Goal: Communication & Community: Answer question/provide support

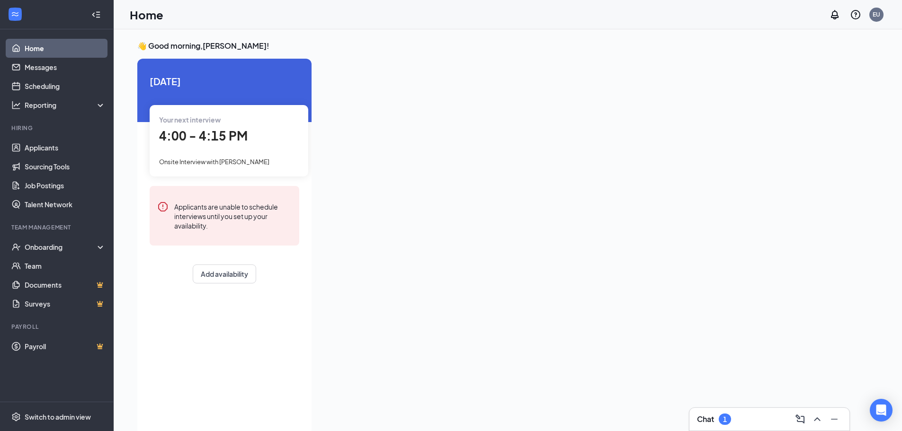
click at [746, 426] on div "Chat 1" at bounding box center [769, 419] width 145 height 15
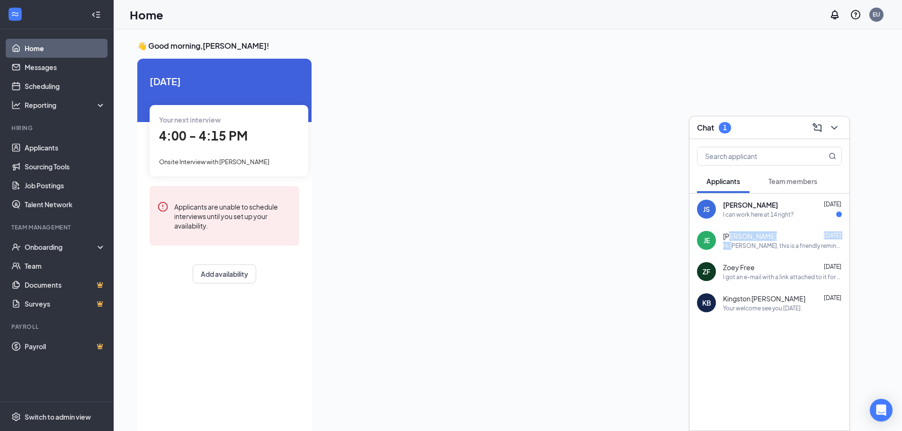
click at [730, 240] on div "[PERSON_NAME] [DATE] Hi [PERSON_NAME], this is a friendly reminder. Your meetin…" at bounding box center [782, 240] width 119 height 18
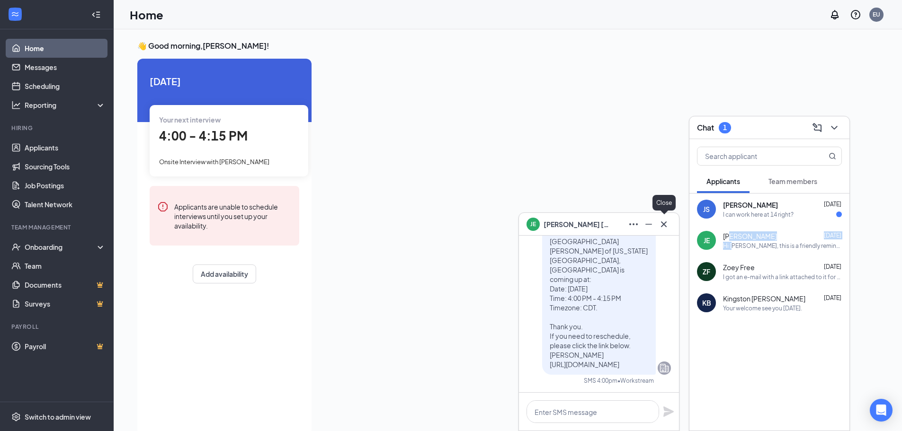
click at [664, 224] on icon "Cross" at bounding box center [664, 224] width 6 height 6
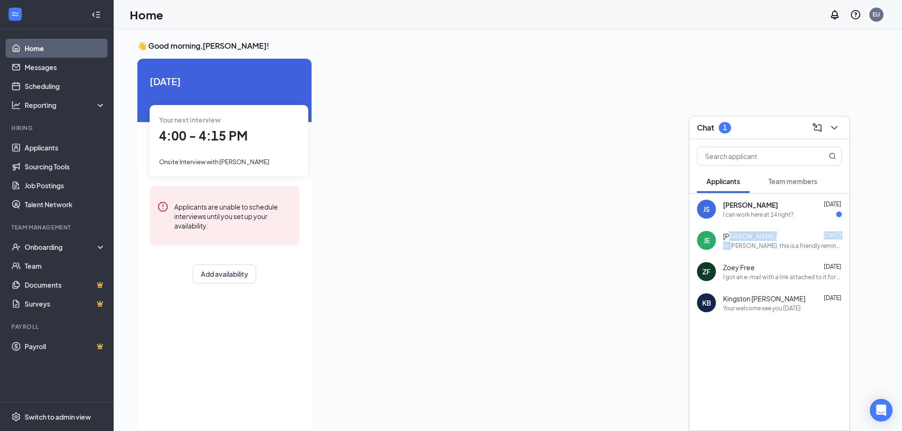
click at [810, 180] on span "Team members" at bounding box center [792, 181] width 49 height 9
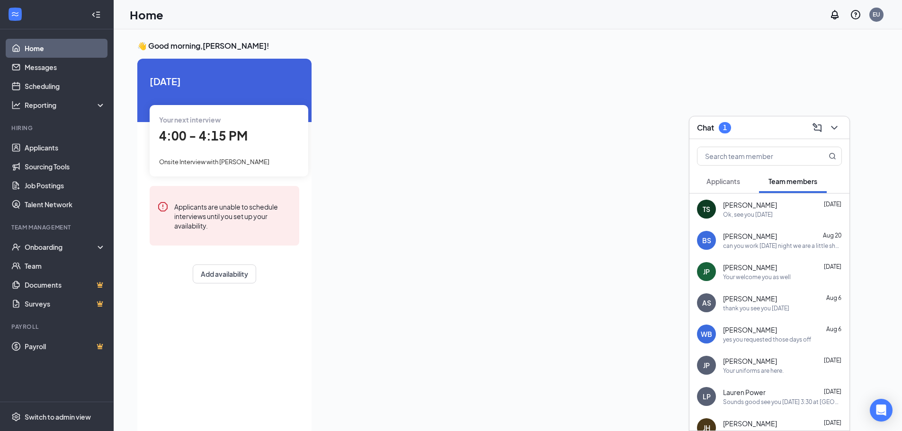
click at [730, 271] on span "[PERSON_NAME]" at bounding box center [750, 267] width 54 height 9
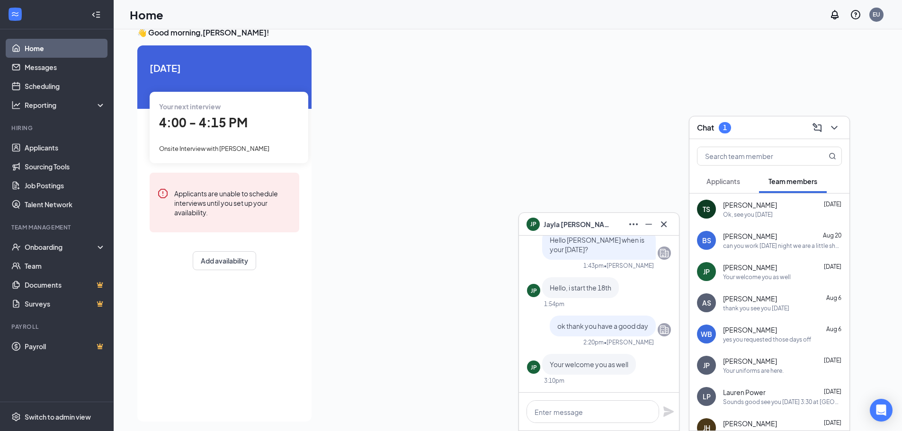
scroll to position [20, 0]
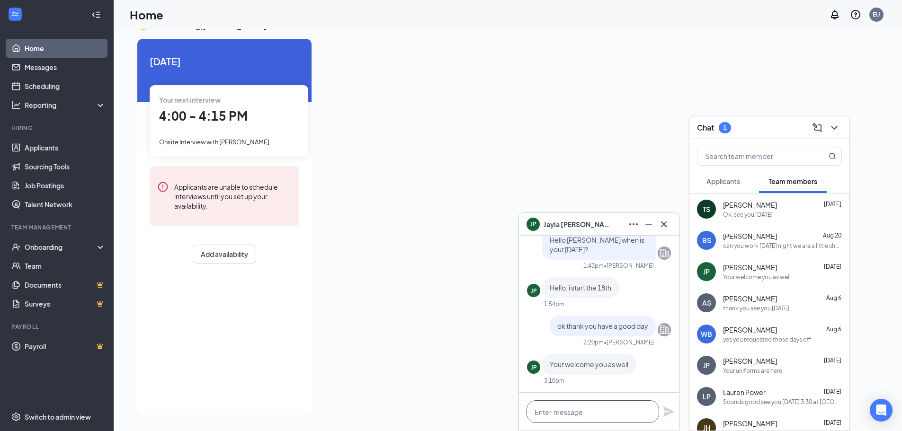
click at [563, 414] on textarea at bounding box center [592, 411] width 133 height 23
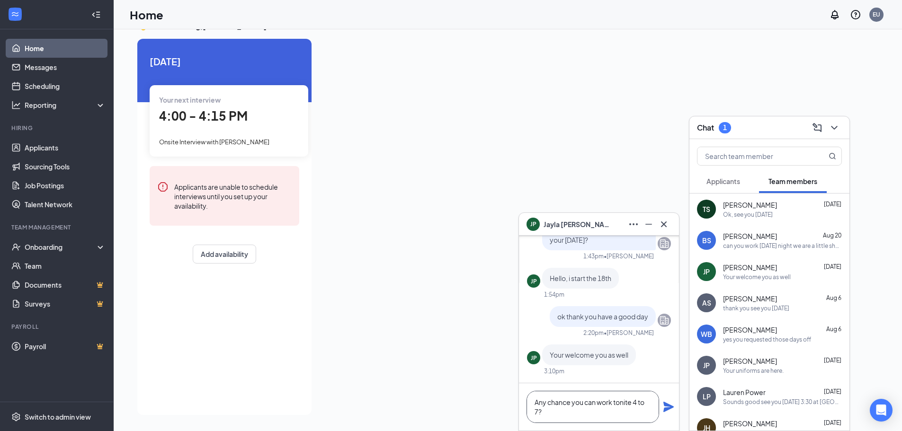
click at [618, 402] on textarea "Any chance you can work tonite 4 to 7?" at bounding box center [592, 407] width 133 height 32
type textarea "Any chance you can work tonight 4 to 7?"
click at [668, 406] on icon "Plane" at bounding box center [668, 407] width 10 height 10
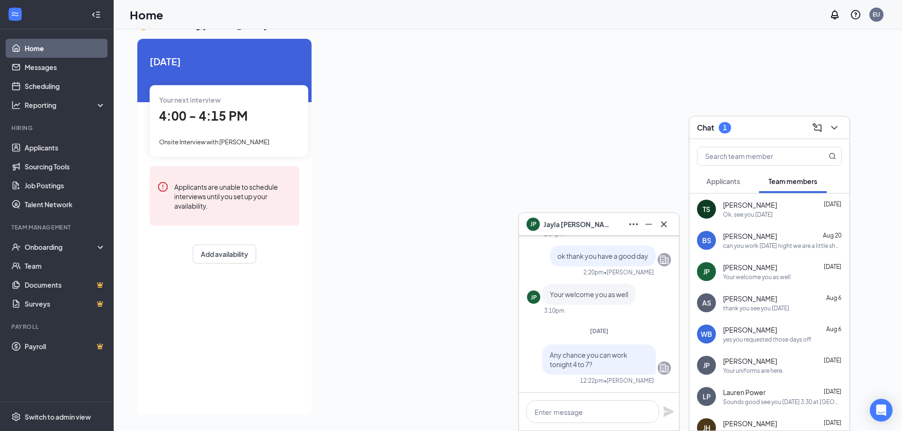
click at [731, 209] on span "[PERSON_NAME]" at bounding box center [750, 204] width 54 height 9
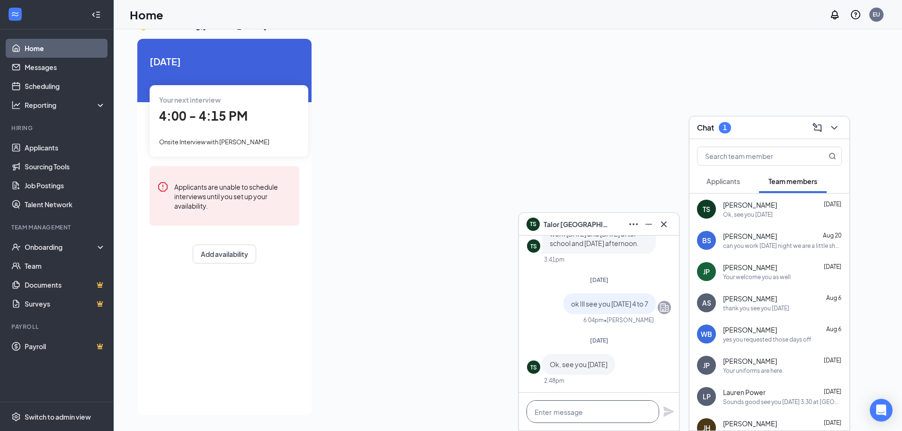
click at [577, 406] on textarea at bounding box center [592, 411] width 133 height 23
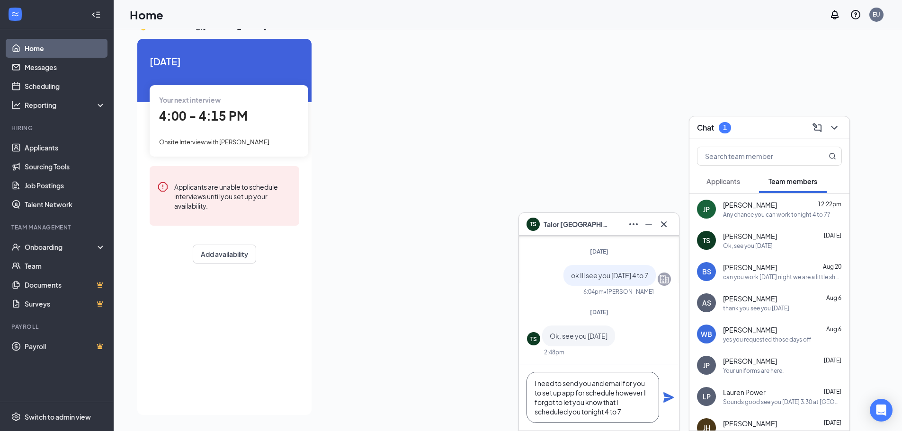
type textarea "I need to send you and email for you to set up app for schedule however I forgo…"
click at [667, 394] on icon "Plane" at bounding box center [668, 397] width 10 height 10
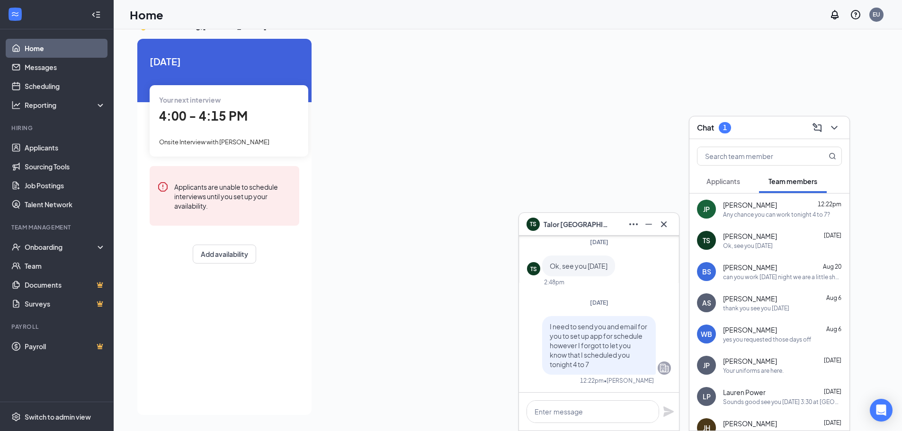
scroll to position [0, 0]
